Goal: Transaction & Acquisition: Obtain resource

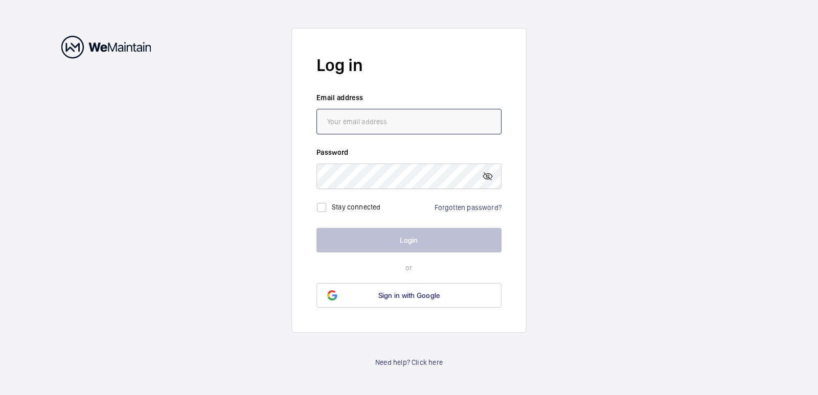
type input "[EMAIL_ADDRESS][DOMAIN_NAME]"
click at [412, 240] on button "Login" at bounding box center [408, 240] width 185 height 25
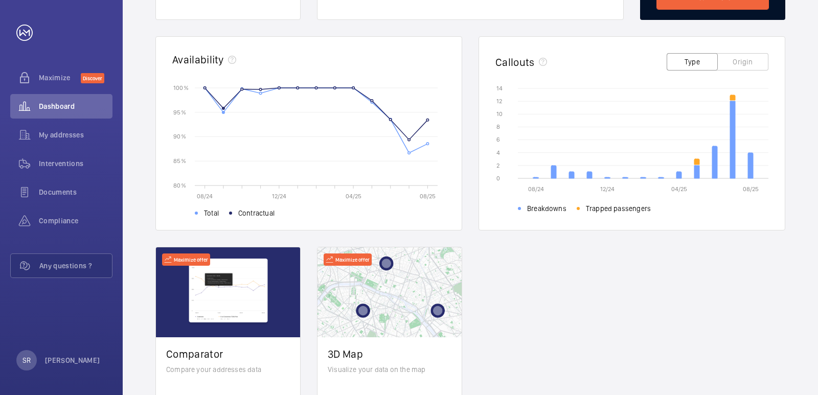
scroll to position [200, 0]
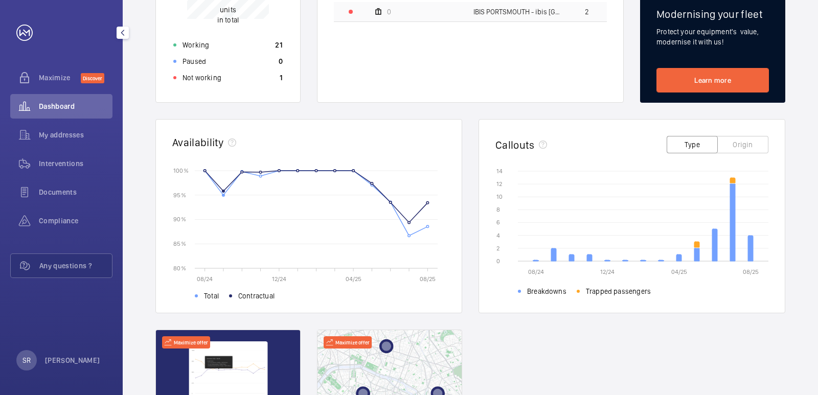
click at [67, 105] on span "Dashboard" at bounding box center [76, 106] width 74 height 10
click at [66, 137] on span "My addresses" at bounding box center [76, 135] width 74 height 10
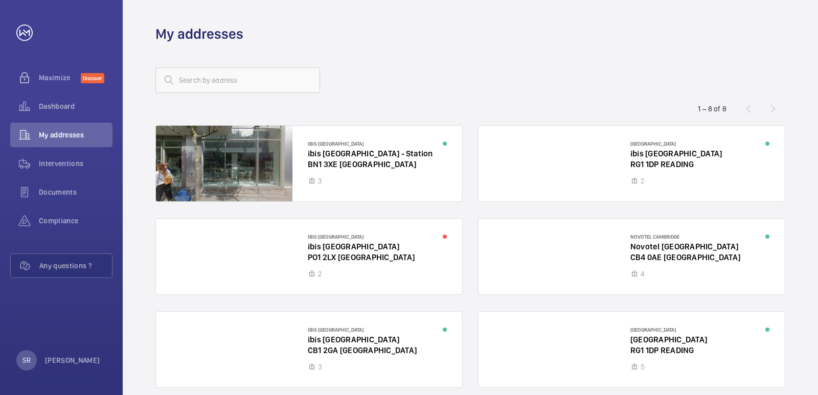
scroll to position [137, 0]
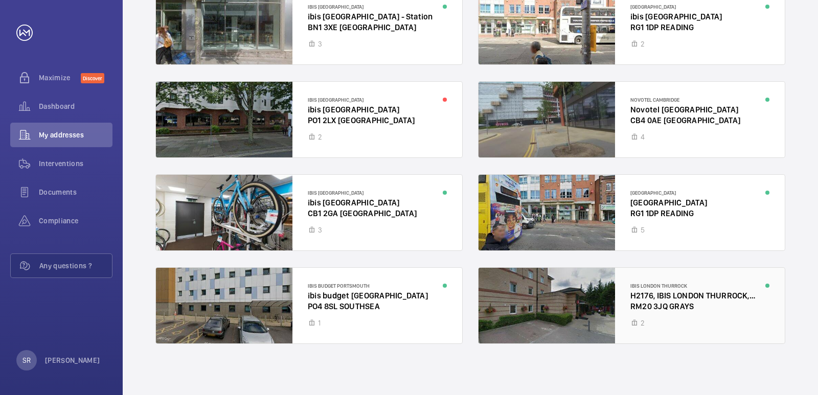
click at [668, 294] on div at bounding box center [632, 306] width 306 height 76
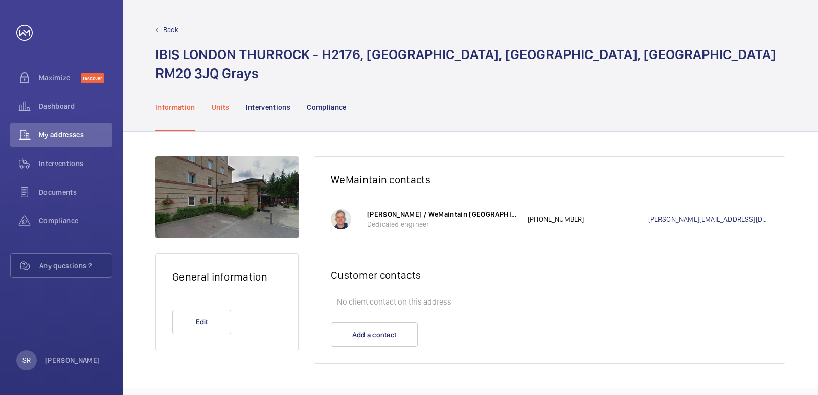
click at [221, 109] on p "Units" at bounding box center [221, 107] width 18 height 10
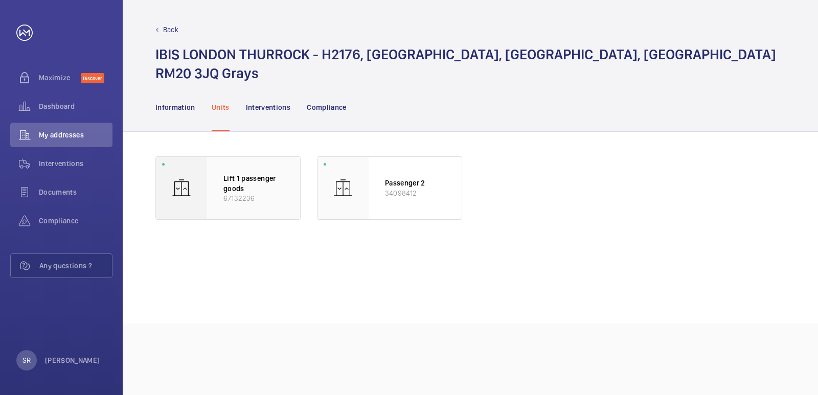
click at [231, 185] on p "Lift 1 passenger goods" at bounding box center [253, 183] width 60 height 20
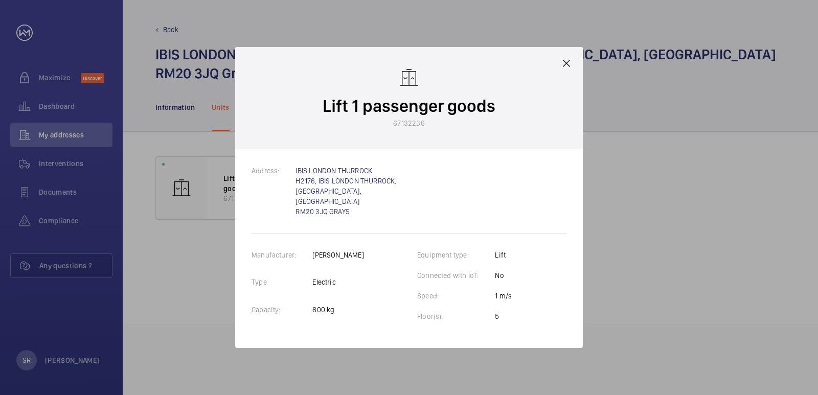
click at [568, 66] on mat-icon at bounding box center [566, 63] width 12 height 12
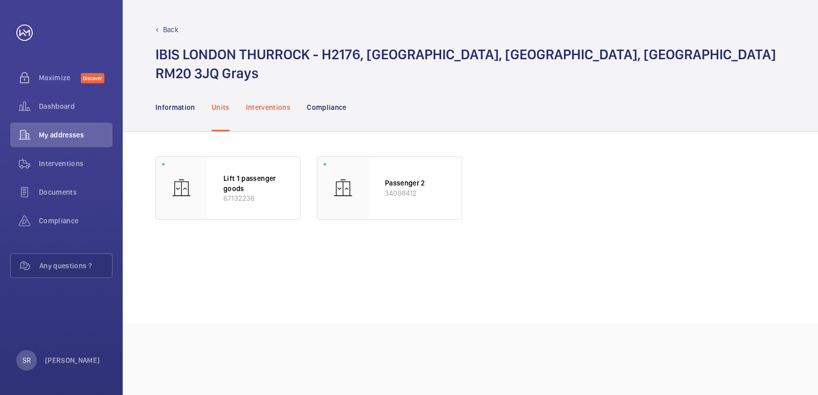
click at [263, 114] on div "Interventions" at bounding box center [268, 107] width 45 height 49
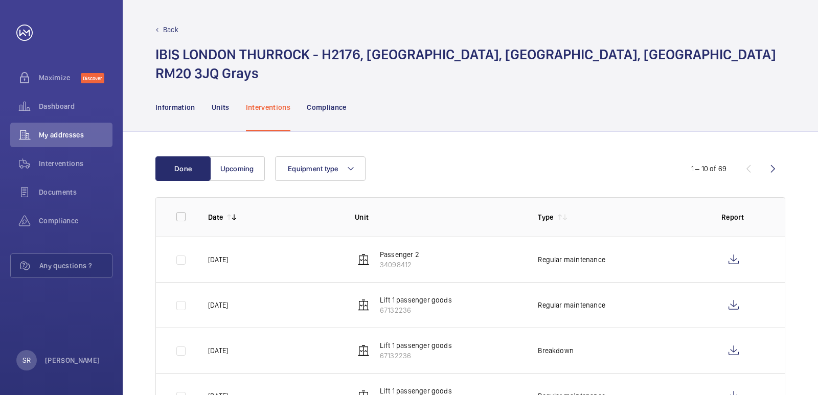
scroll to position [102, 0]
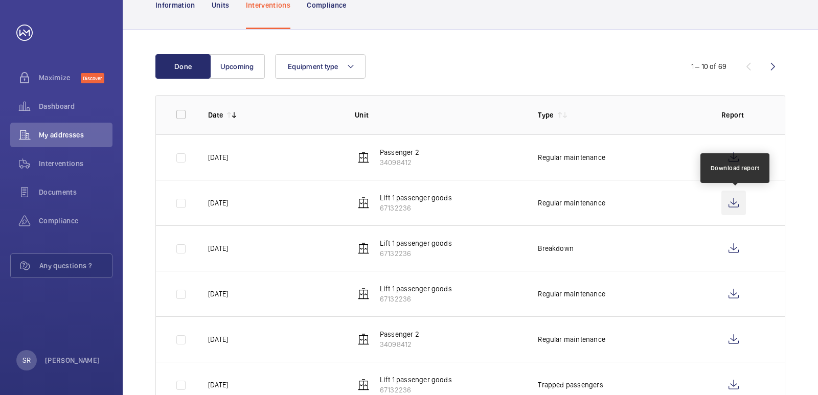
click at [738, 203] on wm-front-icon-button at bounding box center [733, 203] width 25 height 25
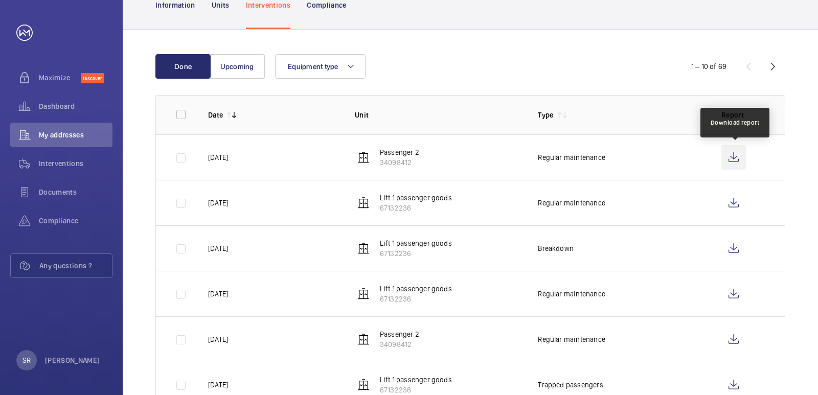
click at [738, 154] on wm-front-icon-button at bounding box center [733, 157] width 25 height 25
